Goal: Task Accomplishment & Management: Manage account settings

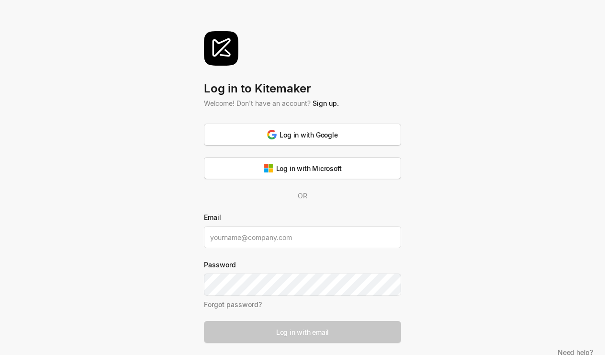
drag, startPoint x: 233, startPoint y: 119, endPoint x: 103, endPoint y: 1, distance: 175.5
click at [103, 1] on div "Log in to Kitemaker Welcome! Don't have an account? Sign up. Log in with Google…" at bounding box center [302, 183] width 605 height 366
click at [106, 0] on div "Log in to Kitemaker Welcome! Don't have an account? Sign up. Log in with Google…" at bounding box center [302, 183] width 605 height 366
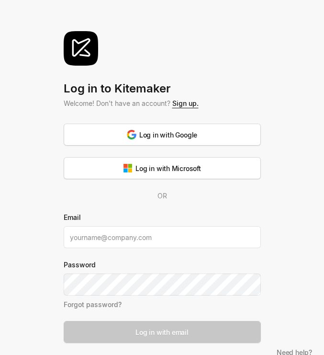
scroll to position [11, 0]
